Goal: Task Accomplishment & Management: Manage account settings

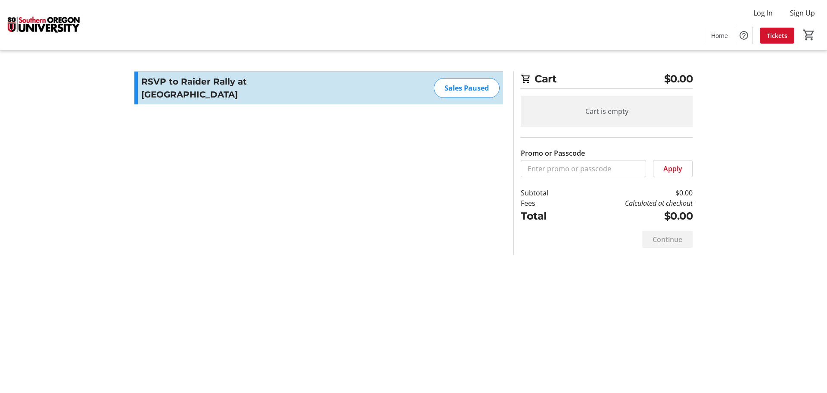
click at [27, 28] on img at bounding box center [43, 24] width 77 height 43
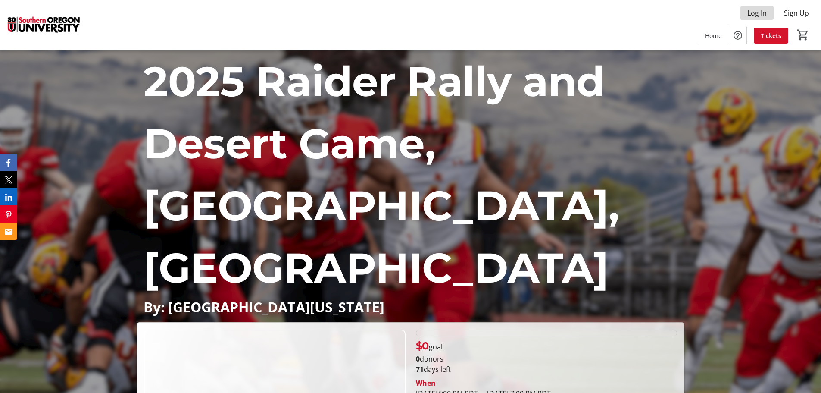
click at [751, 9] on span "Log In" at bounding box center [756, 13] width 19 height 10
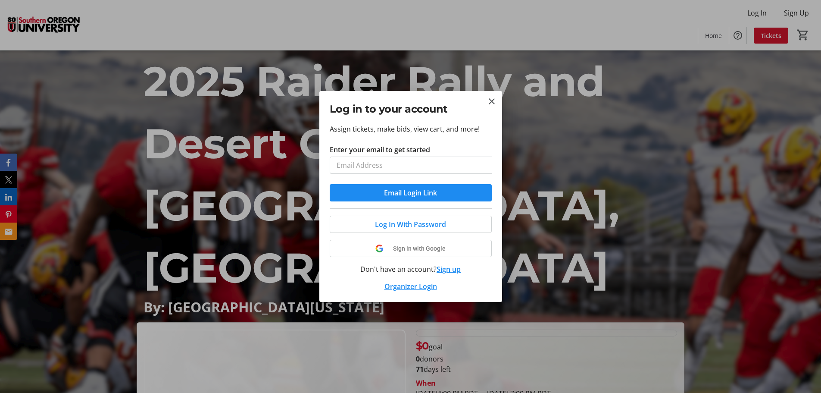
click at [422, 165] on input "Enter your email to get started" at bounding box center [411, 164] width 162 height 17
type input "marc.friedman@sou.edu"
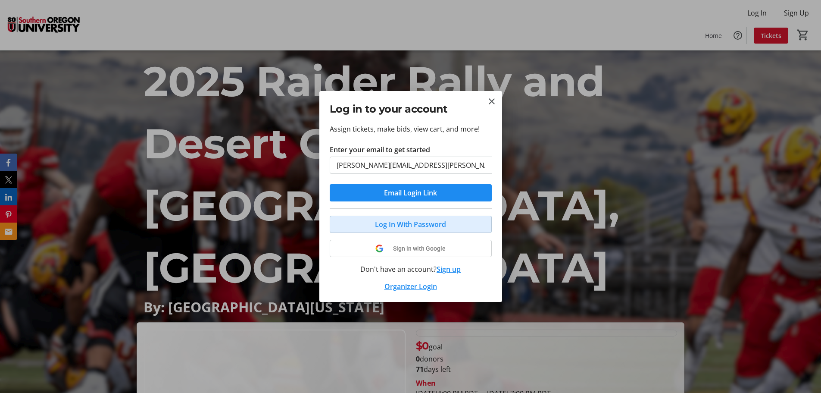
click at [428, 221] on span "Log In With Password" at bounding box center [410, 224] width 71 height 10
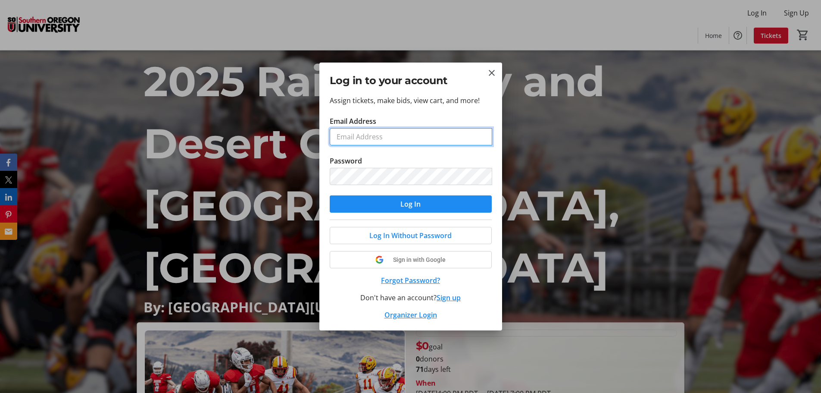
click at [404, 137] on input "Email Address" at bounding box center [411, 136] width 162 height 17
type input "marc.friedman@sou.edu"
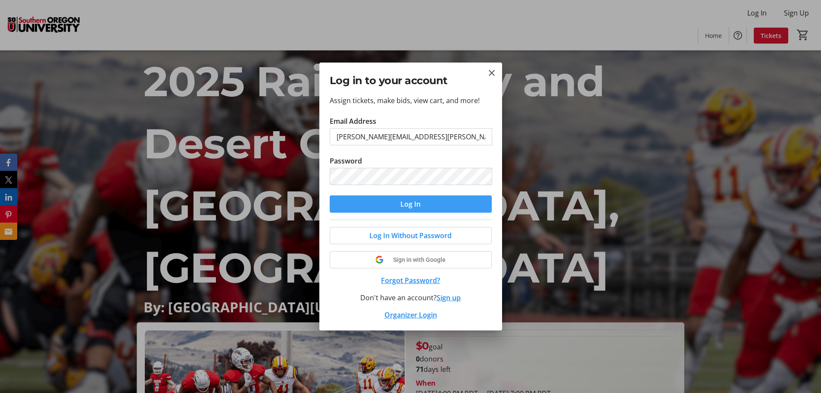
click at [421, 203] on span "submit" at bounding box center [411, 204] width 162 height 21
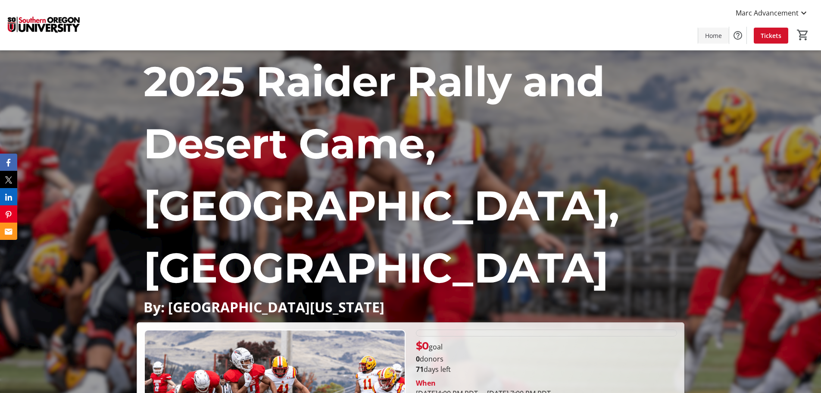
click at [711, 32] on span "Home" at bounding box center [713, 35] width 17 height 9
click at [796, 8] on span "Marc Advancement" at bounding box center [767, 13] width 63 height 10
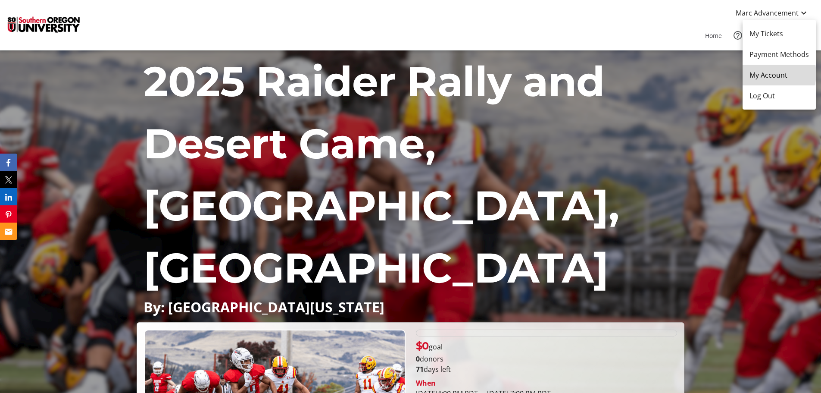
click at [771, 74] on span "My Account" at bounding box center [778, 75] width 59 height 10
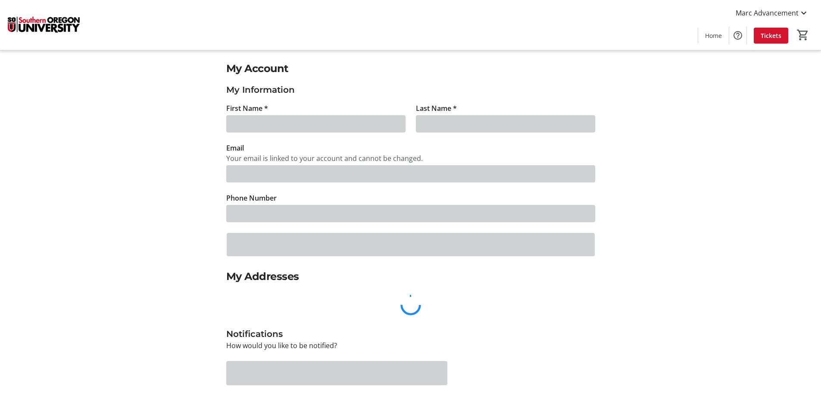
type input "Marc"
type input "Advancement"
type input "marc.friedman@sou.edu"
type input "(541) 552-6128"
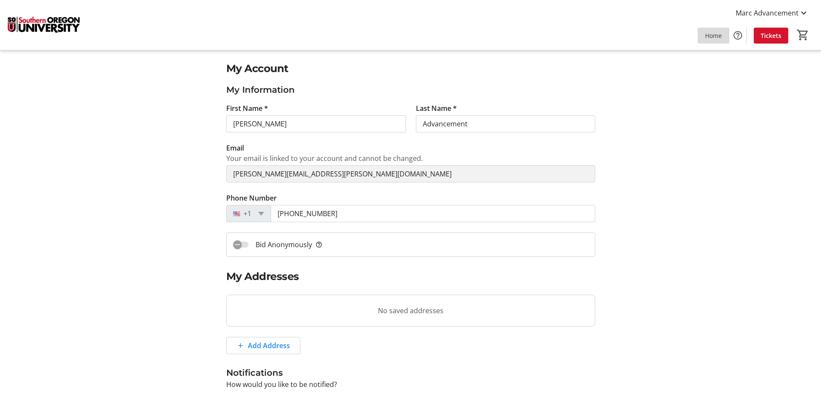
click at [715, 38] on span "Home" at bounding box center [713, 35] width 17 height 9
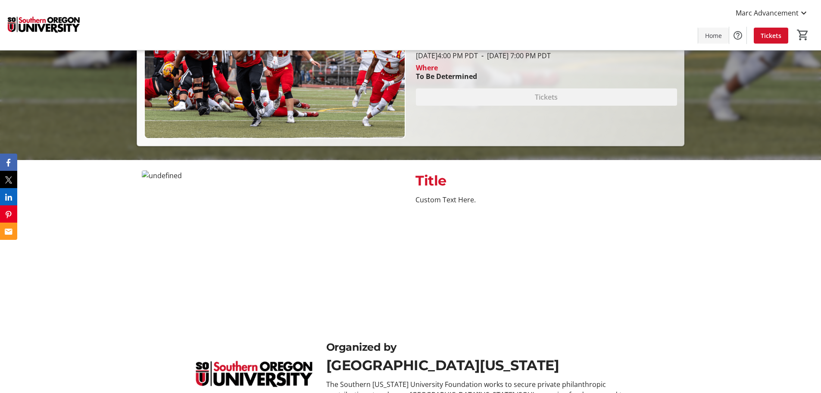
scroll to position [370, 0]
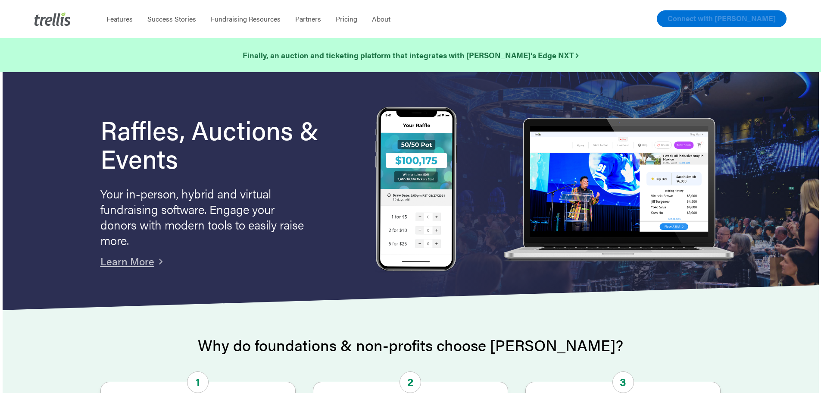
click at [758, 21] on span "Connect with [PERSON_NAME]" at bounding box center [722, 18] width 108 height 10
click at [674, 18] on span "Log In" at bounding box center [677, 18] width 21 height 10
